Goal: Task Accomplishment & Management: Complete application form

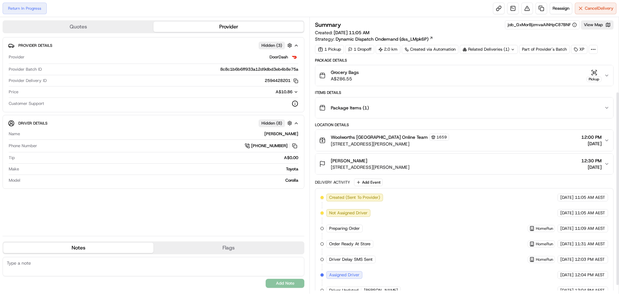
scroll to position [118, 0]
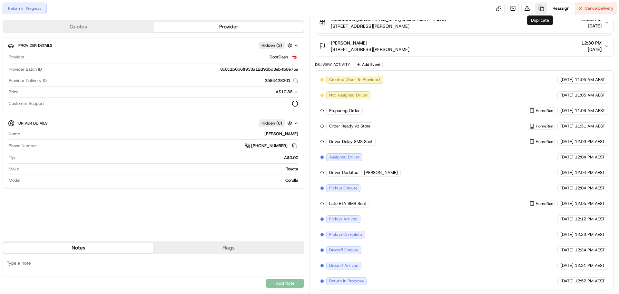
click at [542, 9] on link at bounding box center [541, 9] width 12 height 12
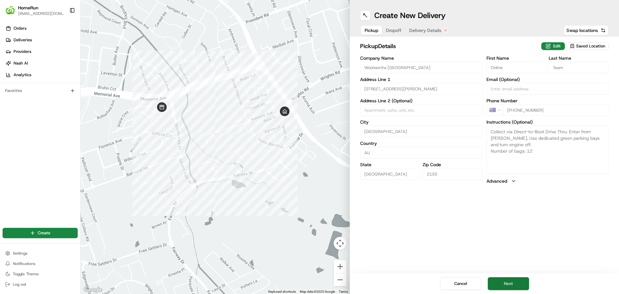
click at [507, 286] on button "Next" at bounding box center [508, 283] width 41 height 13
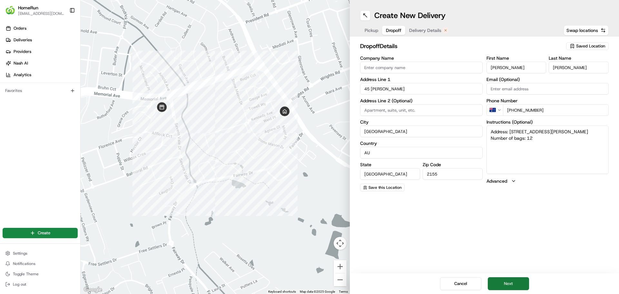
click at [511, 285] on button "Next" at bounding box center [508, 283] width 41 height 13
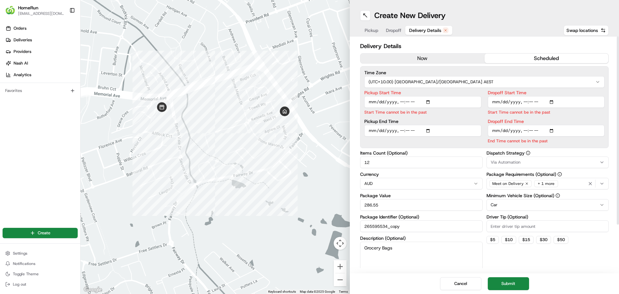
click at [443, 103] on input "Pickup Start Time" at bounding box center [422, 102] width 117 height 12
click at [445, 123] on label "Pickup End Time" at bounding box center [422, 121] width 117 height 5
click at [445, 125] on input "Pickup End Time" at bounding box center [422, 131] width 117 height 12
click at [429, 103] on input "Pickup Start Time" at bounding box center [422, 102] width 117 height 12
type input "[DATE]T13:30"
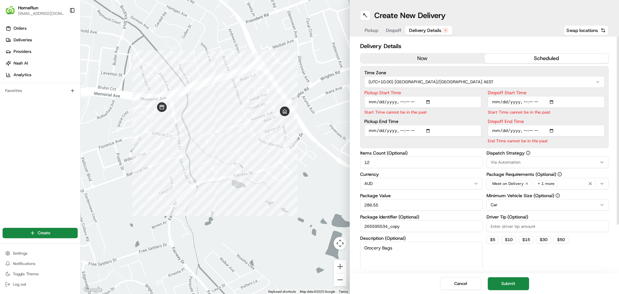
click at [501, 252] on div "Dispatch Strategy Via Automation Package Requirements (Optional) Meet on Delive…" at bounding box center [547, 214] width 123 height 127
click at [553, 101] on input "Dropoff Start Time" at bounding box center [546, 102] width 117 height 12
type input "[DATE]T13:36"
click at [599, 248] on div "Dispatch Strategy Via Automation Package Requirements (Optional) Meet on Delive…" at bounding box center [547, 214] width 123 height 127
click at [553, 129] on input "Dropoff End Time" at bounding box center [546, 131] width 117 height 12
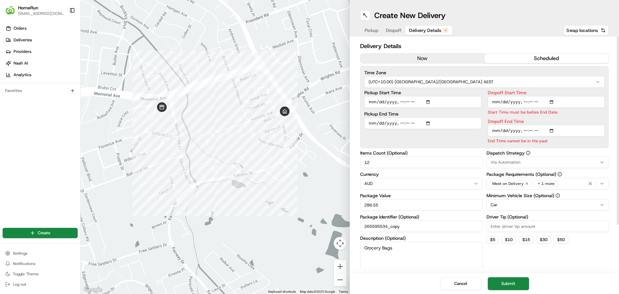
type input "[DATE]T13:50"
click at [598, 246] on div "Dispatch Strategy Via Automation Package Requirements (Optional) Meet on Delive…" at bounding box center [547, 214] width 123 height 127
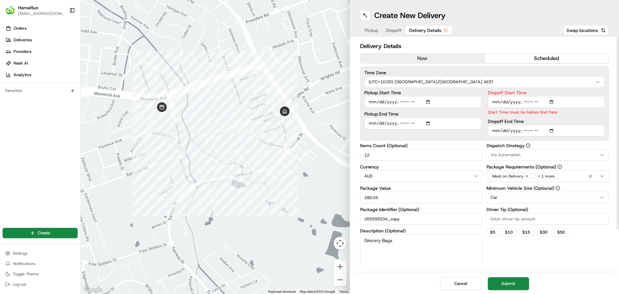
click at [560, 116] on div "Dropoff Start Time Start Time must be before End Date Dropoff End Time" at bounding box center [546, 113] width 117 height 46
click at [553, 101] on input "Dropoff Start Time" at bounding box center [546, 102] width 117 height 12
type input "[DATE]T13:30"
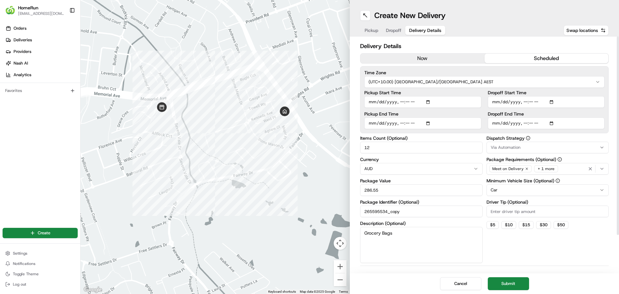
click at [602, 212] on div "Driver Tip (Optional)" at bounding box center [547, 208] width 123 height 17
click at [524, 282] on button "Submit" at bounding box center [508, 283] width 41 height 13
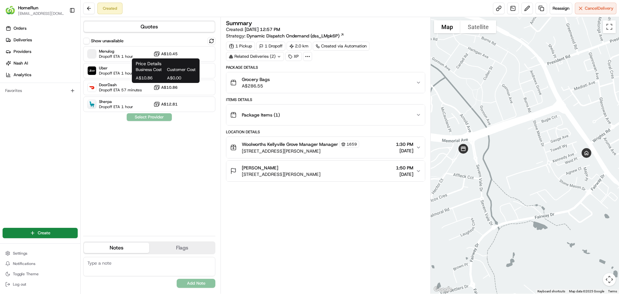
click at [142, 71] on span "Business Cost" at bounding box center [150, 70] width 29 height 6
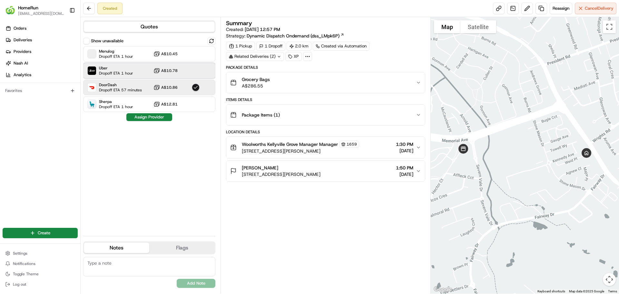
click at [122, 71] on span "Dropoff ETA 1 hour" at bounding box center [116, 73] width 34 height 5
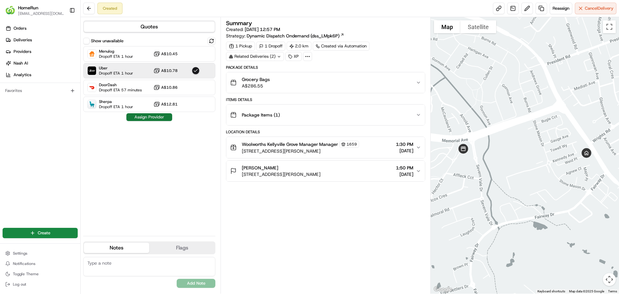
click at [145, 118] on button "Assign Provider" at bounding box center [149, 117] width 46 height 8
